Goal: Transaction & Acquisition: Download file/media

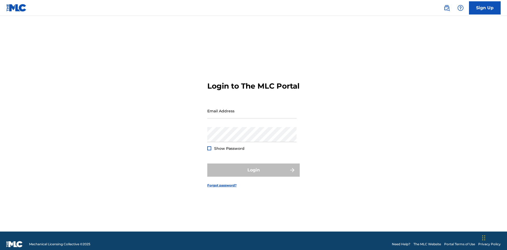
scroll to position [7, 0]
click at [252, 109] on input "Email Address" at bounding box center [251, 111] width 89 height 15
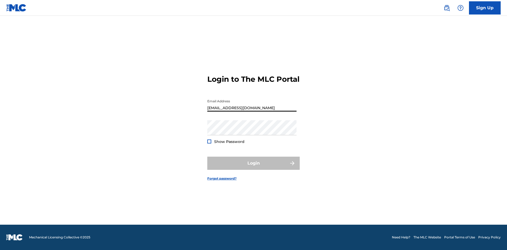
scroll to position [0, 15]
type input "9f686631-9005-4096-ac1b-5789141f5025@mailslurp.com"
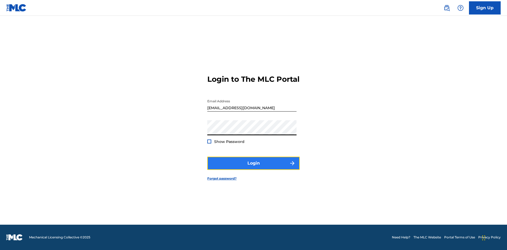
click at [254, 168] on button "Login" at bounding box center [253, 163] width 92 height 13
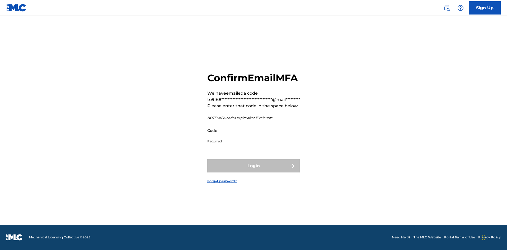
click at [252, 130] on input "Code" at bounding box center [251, 130] width 89 height 15
type input "334970"
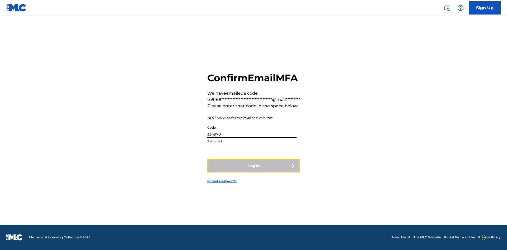
click at [254, 166] on button "Login" at bounding box center [253, 166] width 92 height 13
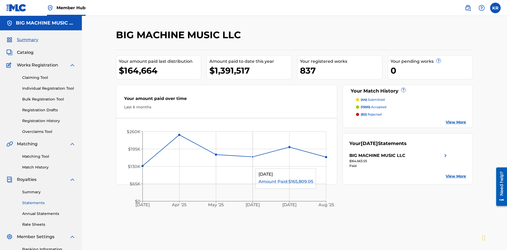
click at [49, 200] on link "Statements" at bounding box center [48, 203] width 53 height 6
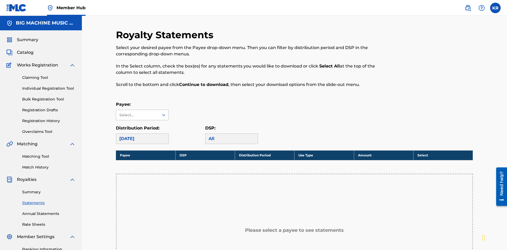
click at [138, 113] on div "Select..." at bounding box center [137, 116] width 36 height 6
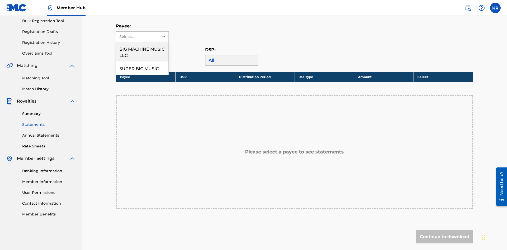
click at [142, 52] on div "BIG MACHINE MUSIC LLC" at bounding box center [142, 52] width 52 height 20
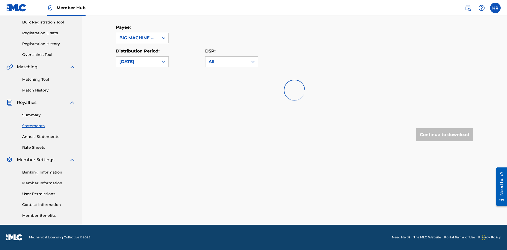
scroll to position [77, 0]
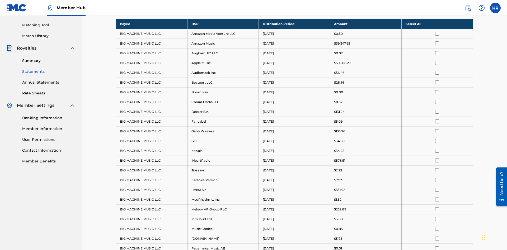
click at [138, 11] on div "August 2025" at bounding box center [137, 7] width 36 height 6
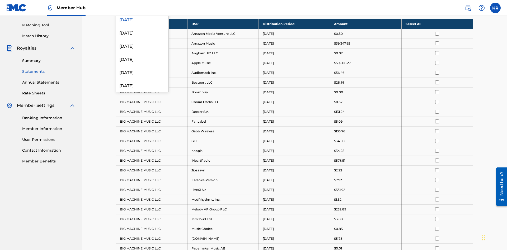
scroll to position [102, 0]
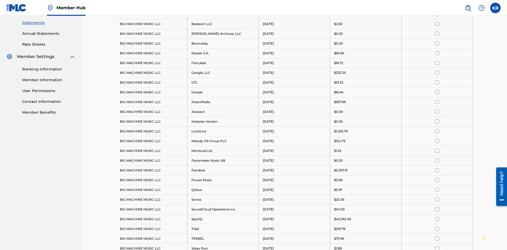
click at [437, 90] on input "checkbox" at bounding box center [437, 92] width 4 height 4
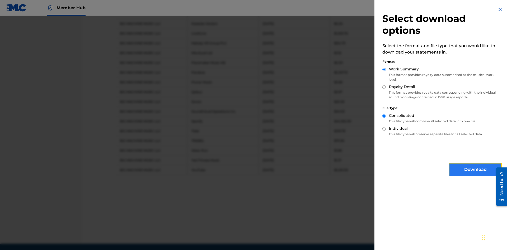
click at [475, 170] on button "Download" at bounding box center [475, 169] width 53 height 13
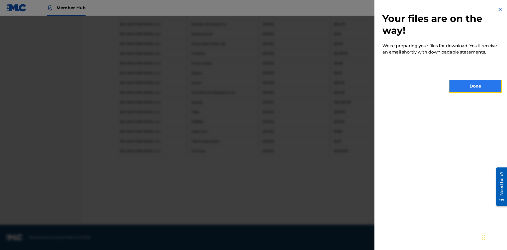
click at [475, 86] on button "Done" at bounding box center [475, 86] width 53 height 13
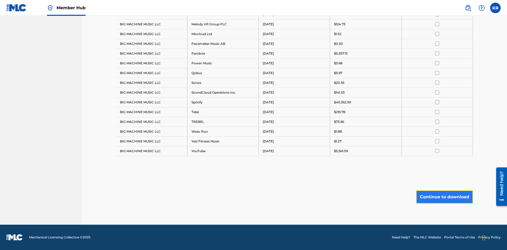
click at [445, 197] on button "Continue to download" at bounding box center [444, 197] width 57 height 13
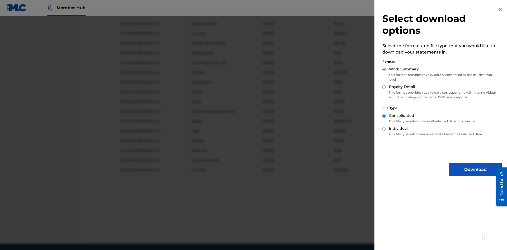
click at [384, 87] on input "Royalty Detail" at bounding box center [383, 87] width 3 height 3
radio input "true"
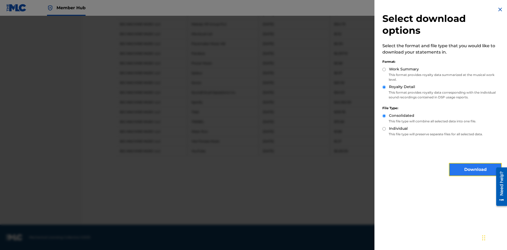
click at [475, 170] on button "Download" at bounding box center [475, 169] width 53 height 13
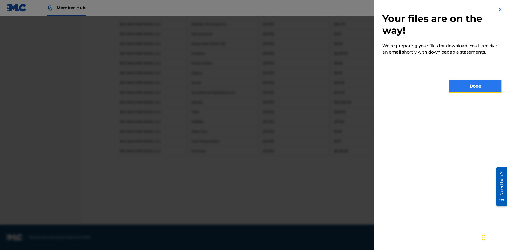
click at [475, 86] on button "Done" at bounding box center [475, 86] width 53 height 13
click at [445, 197] on button "Continue to download" at bounding box center [444, 197] width 57 height 13
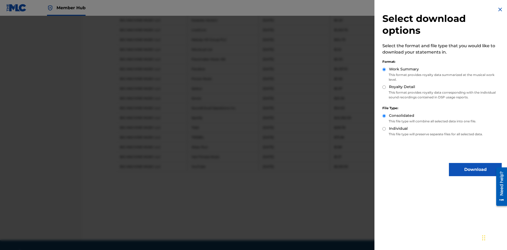
click at [384, 129] on input "Individual" at bounding box center [383, 128] width 3 height 3
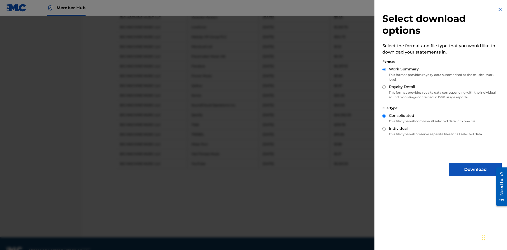
radio input "true"
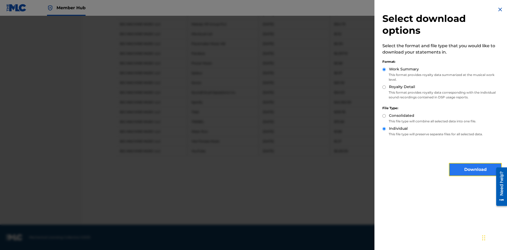
click at [475, 170] on button "Download" at bounding box center [475, 169] width 53 height 13
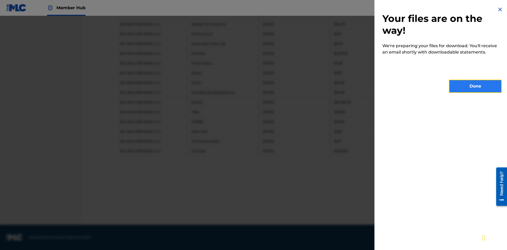
click at [475, 86] on button "Done" at bounding box center [475, 86] width 53 height 13
click at [445, 197] on button "Continue to download" at bounding box center [444, 197] width 57 height 13
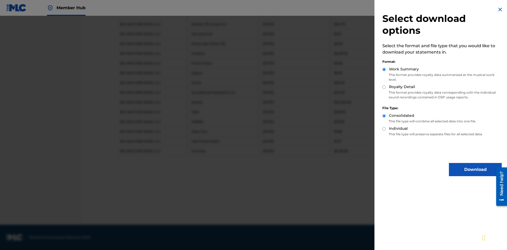
click at [384, 87] on input "Royalty Detail" at bounding box center [383, 87] width 3 height 3
radio input "true"
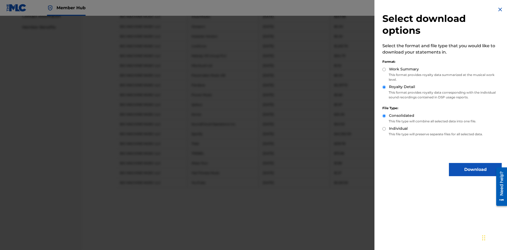
click at [384, 129] on input "Individual" at bounding box center [383, 128] width 3 height 3
radio input "true"
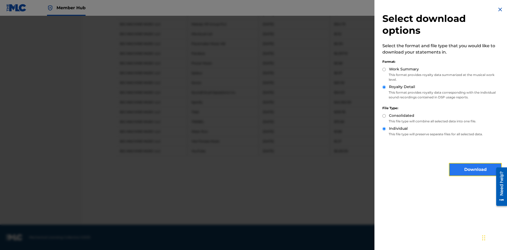
click at [475, 170] on button "Download" at bounding box center [475, 169] width 53 height 13
